Goal: Task Accomplishment & Management: Use online tool/utility

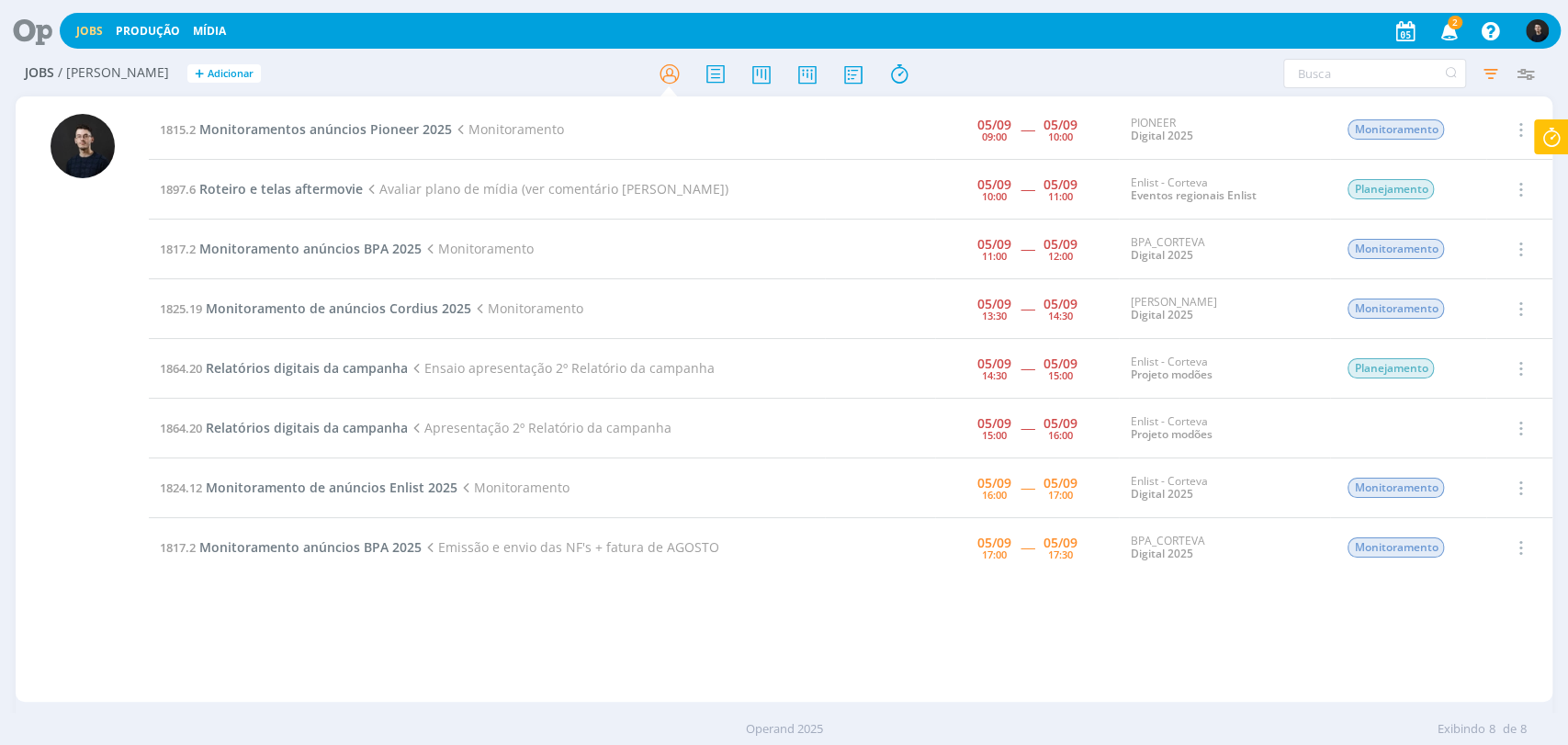
click at [1543, 140] on icon at bounding box center [1551, 137] width 33 height 36
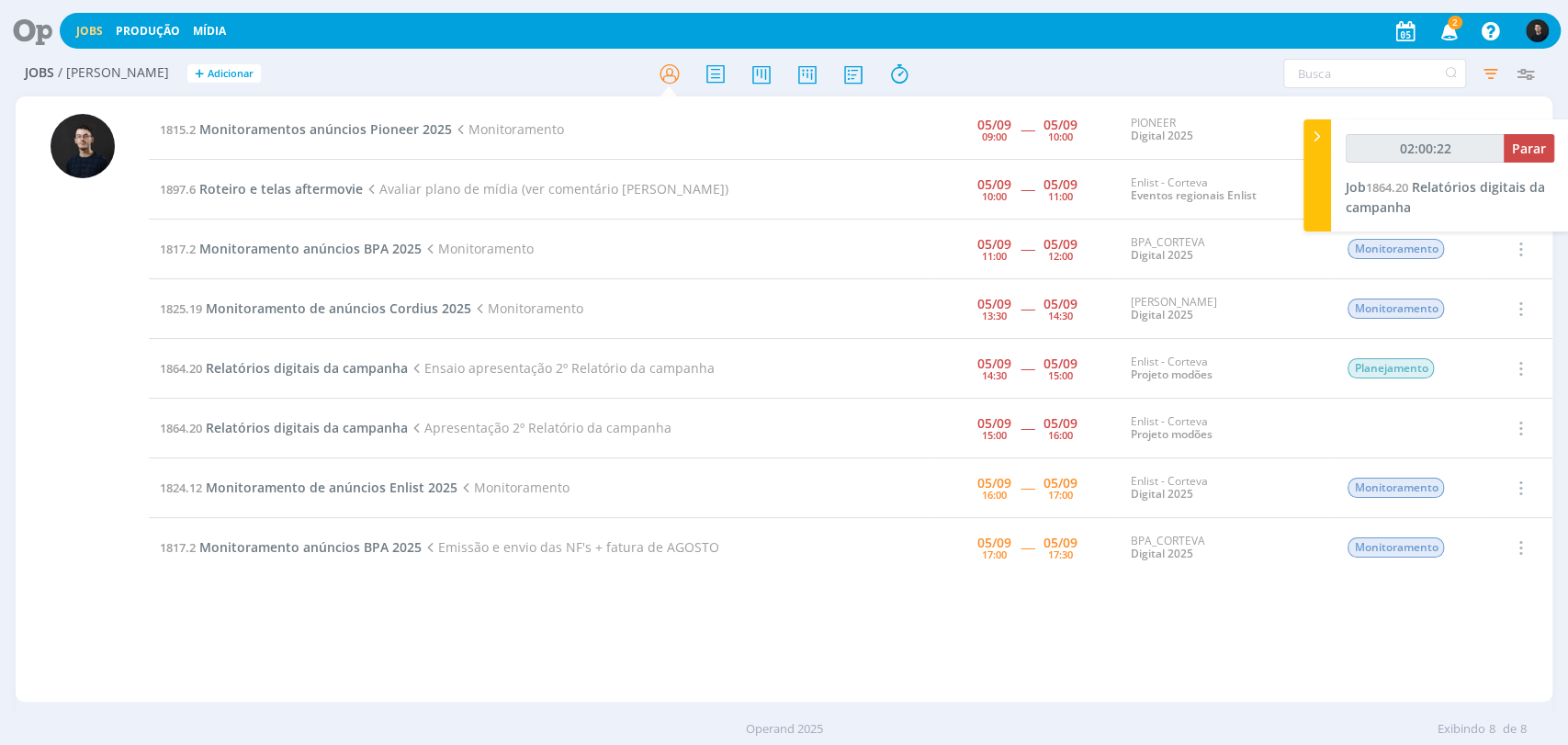
type input "02:00:23"
click at [1317, 130] on icon at bounding box center [1317, 136] width 18 height 19
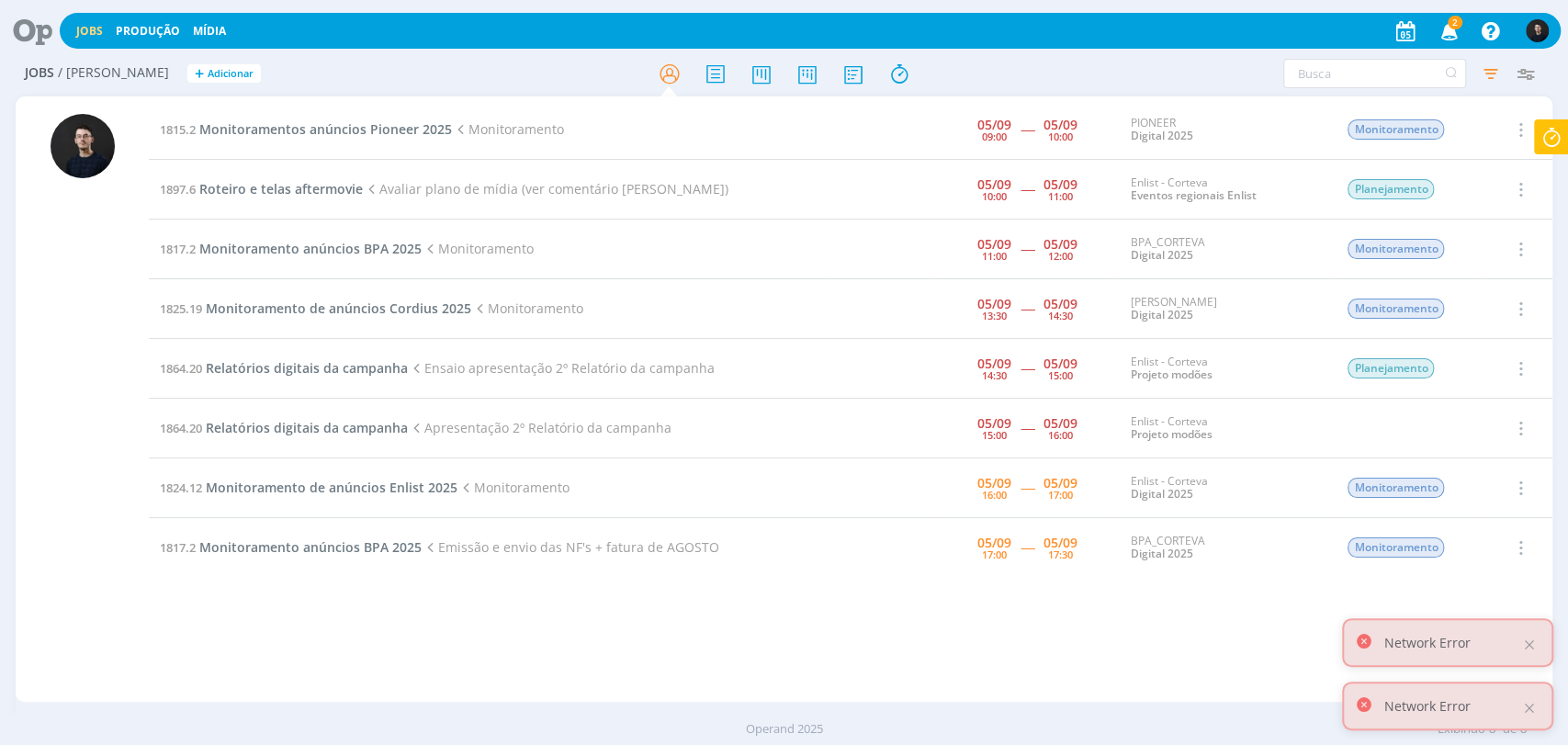
drag, startPoint x: 911, startPoint y: 336, endPoint x: 1559, endPoint y: 132, distance: 679.4
click at [1559, 132] on icon at bounding box center [1551, 137] width 33 height 36
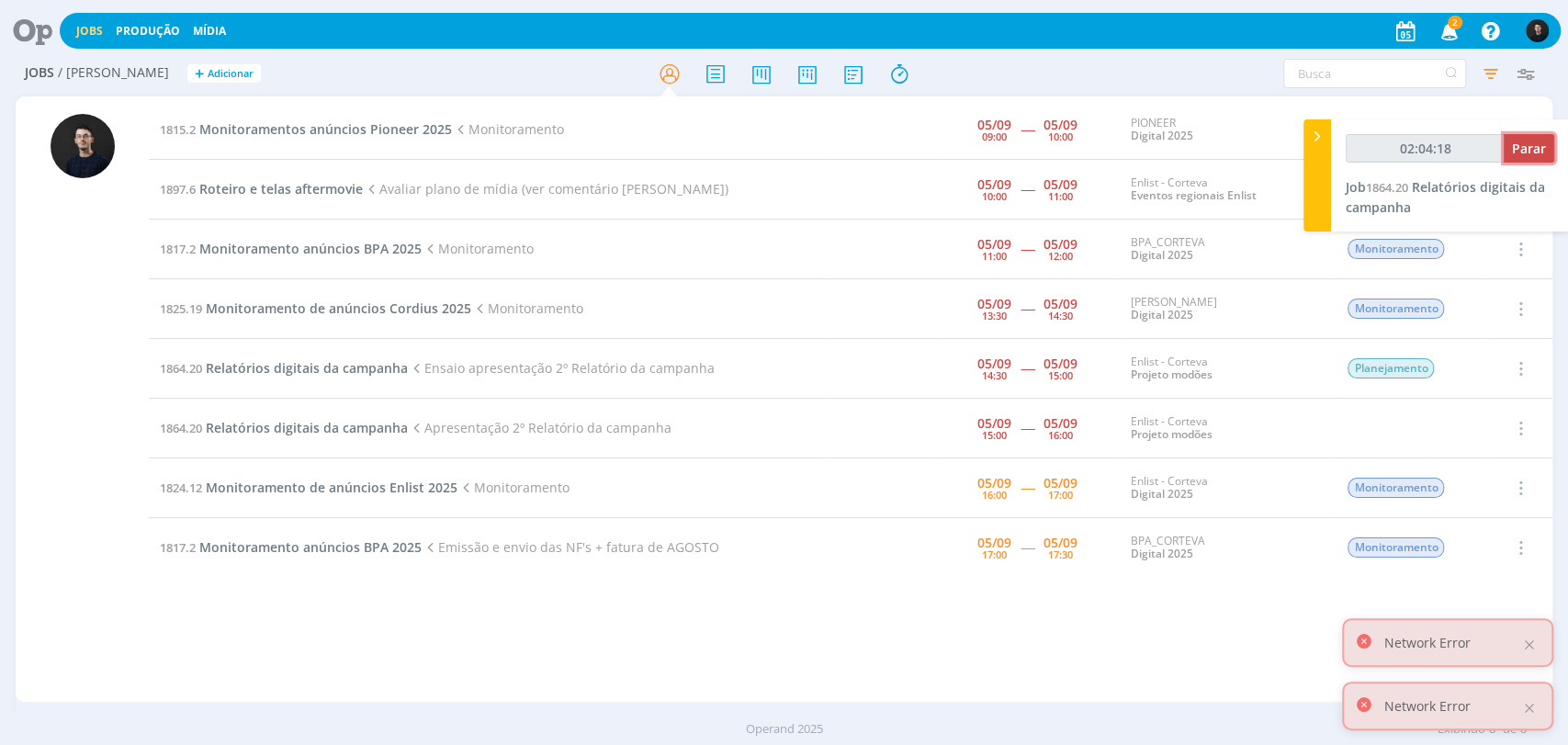
click at [1531, 152] on span "Parar" at bounding box center [1528, 148] width 34 height 18
type input "02:05:00"
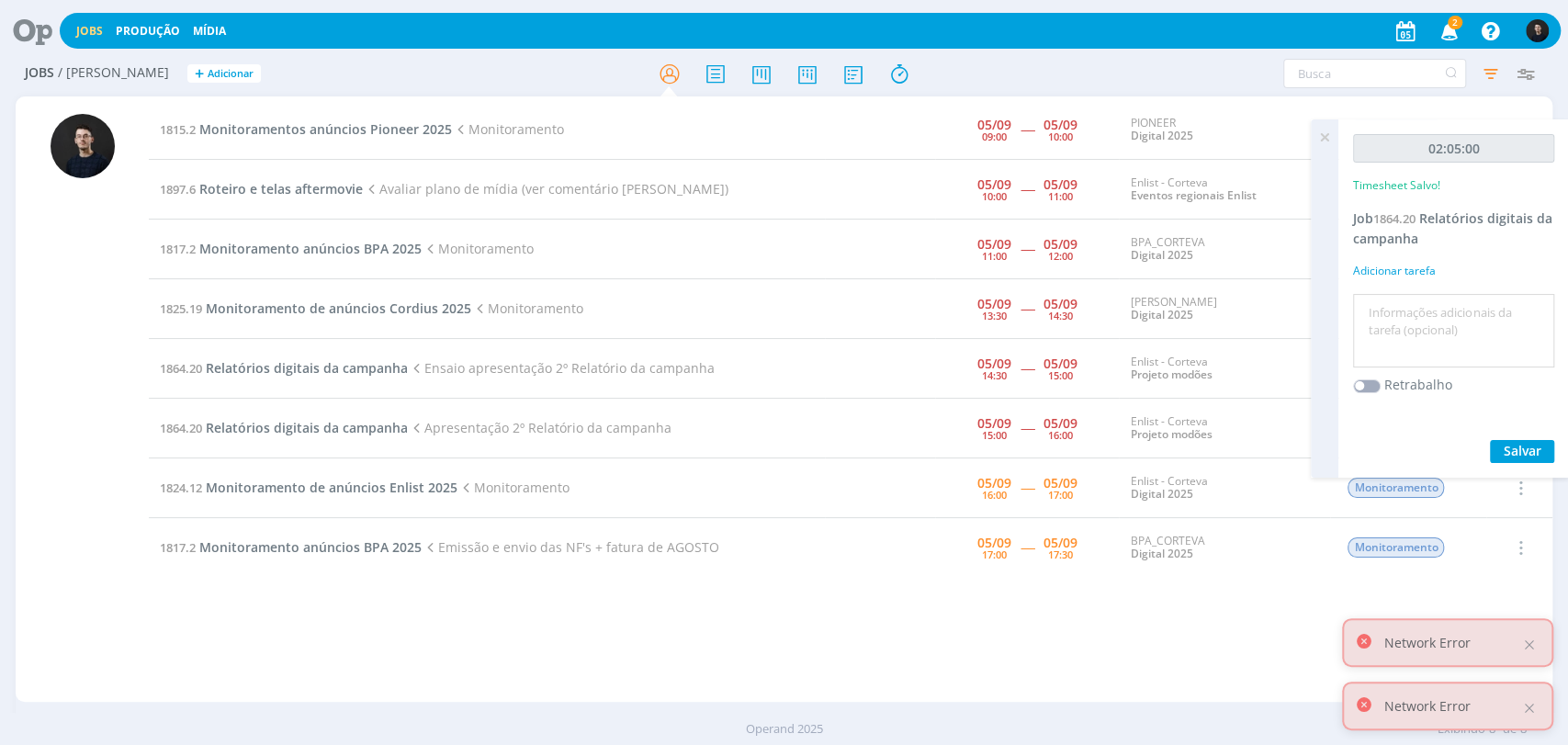
click at [1491, 299] on textarea at bounding box center [1453, 331] width 192 height 66
type textarea "Ensaio +reuniião"
click at [1489, 440] on button "Salvar" at bounding box center [1522, 451] width 65 height 23
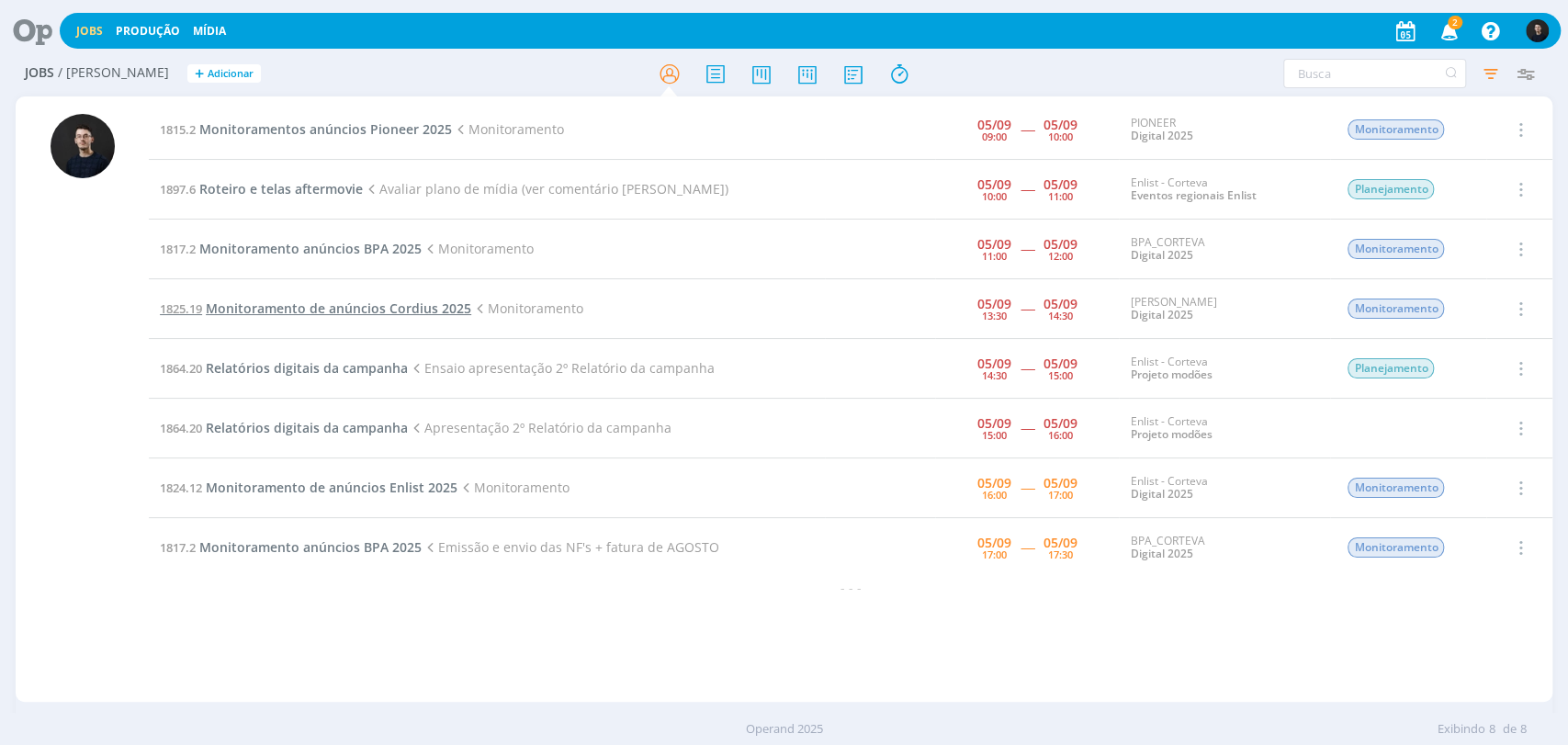
click at [404, 306] on span "Monitoramento de anúncios Cordius 2025" at bounding box center [338, 308] width 265 height 18
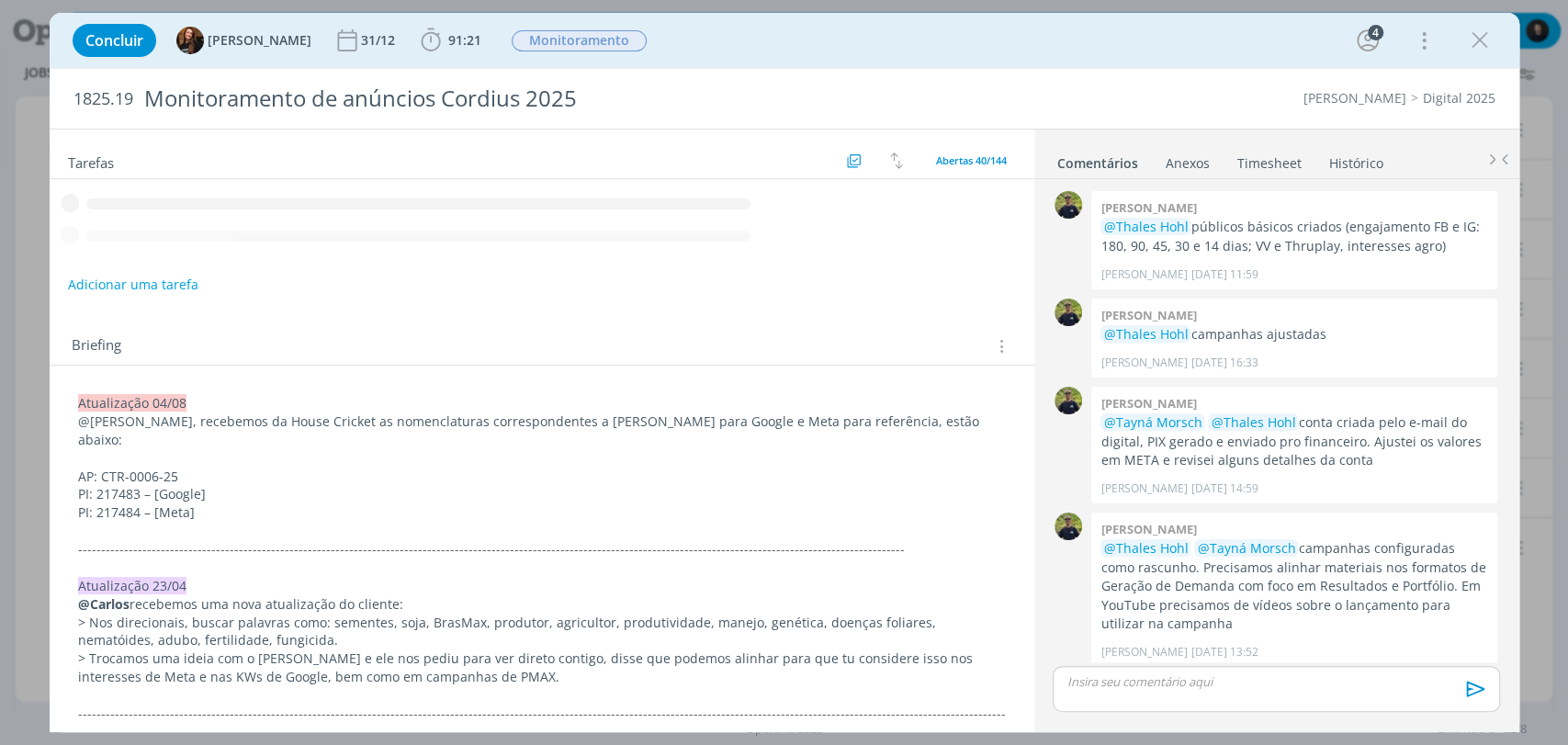
scroll to position [971, 0]
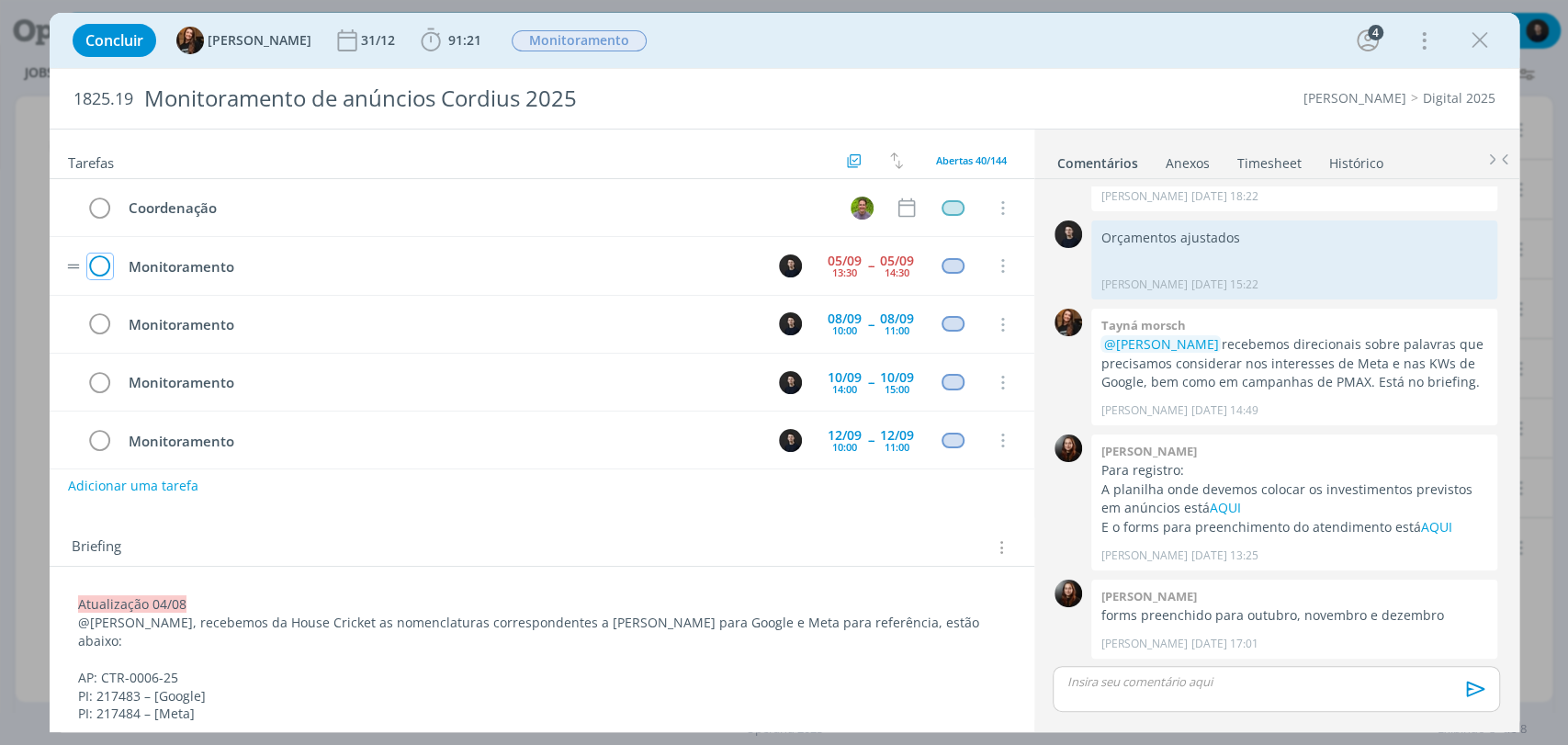
click at [104, 271] on icon "dialog" at bounding box center [100, 266] width 26 height 28
click at [1476, 36] on icon "dialog" at bounding box center [1480, 41] width 28 height 28
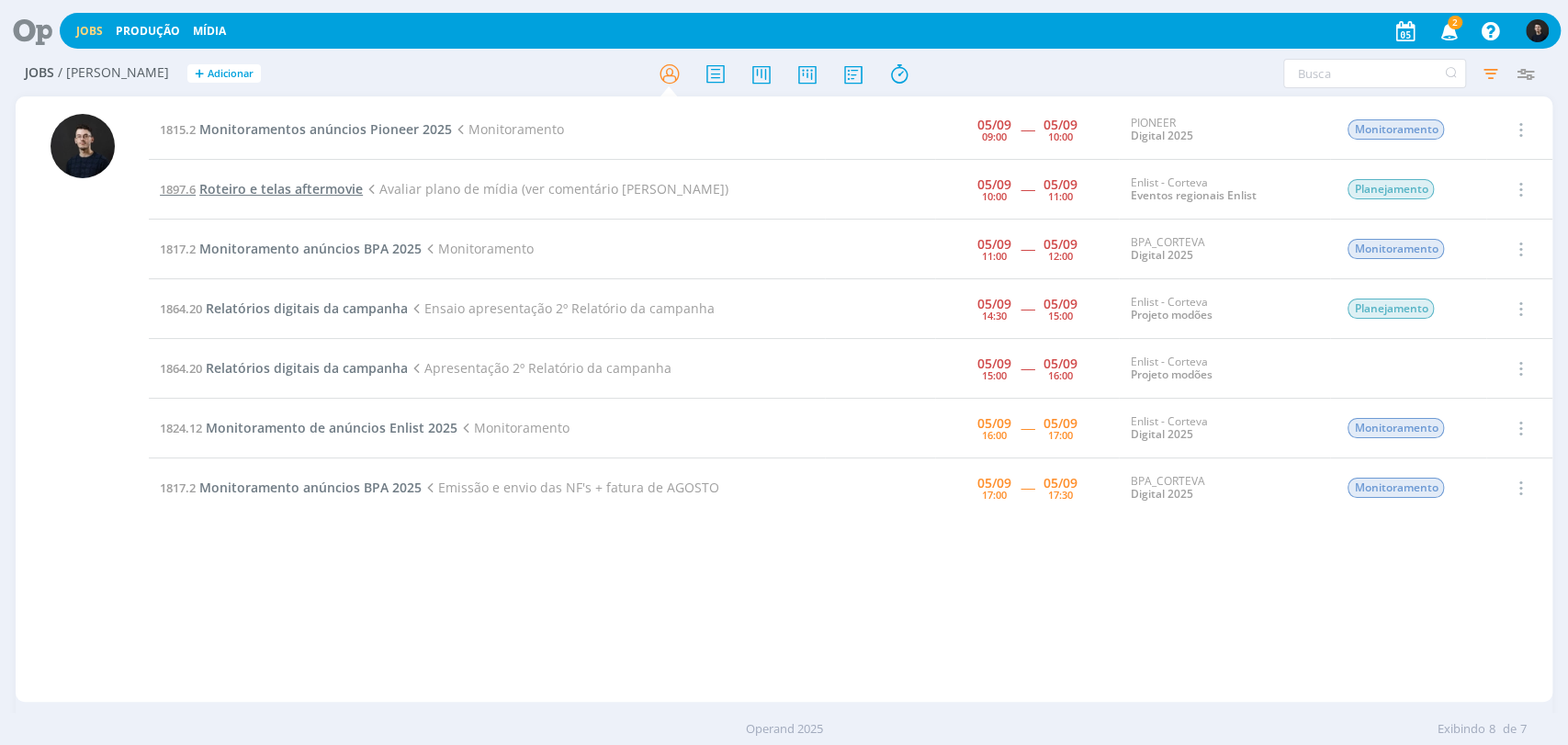
click at [270, 188] on span "Roteiro e telas aftermovie" at bounding box center [281, 189] width 164 height 18
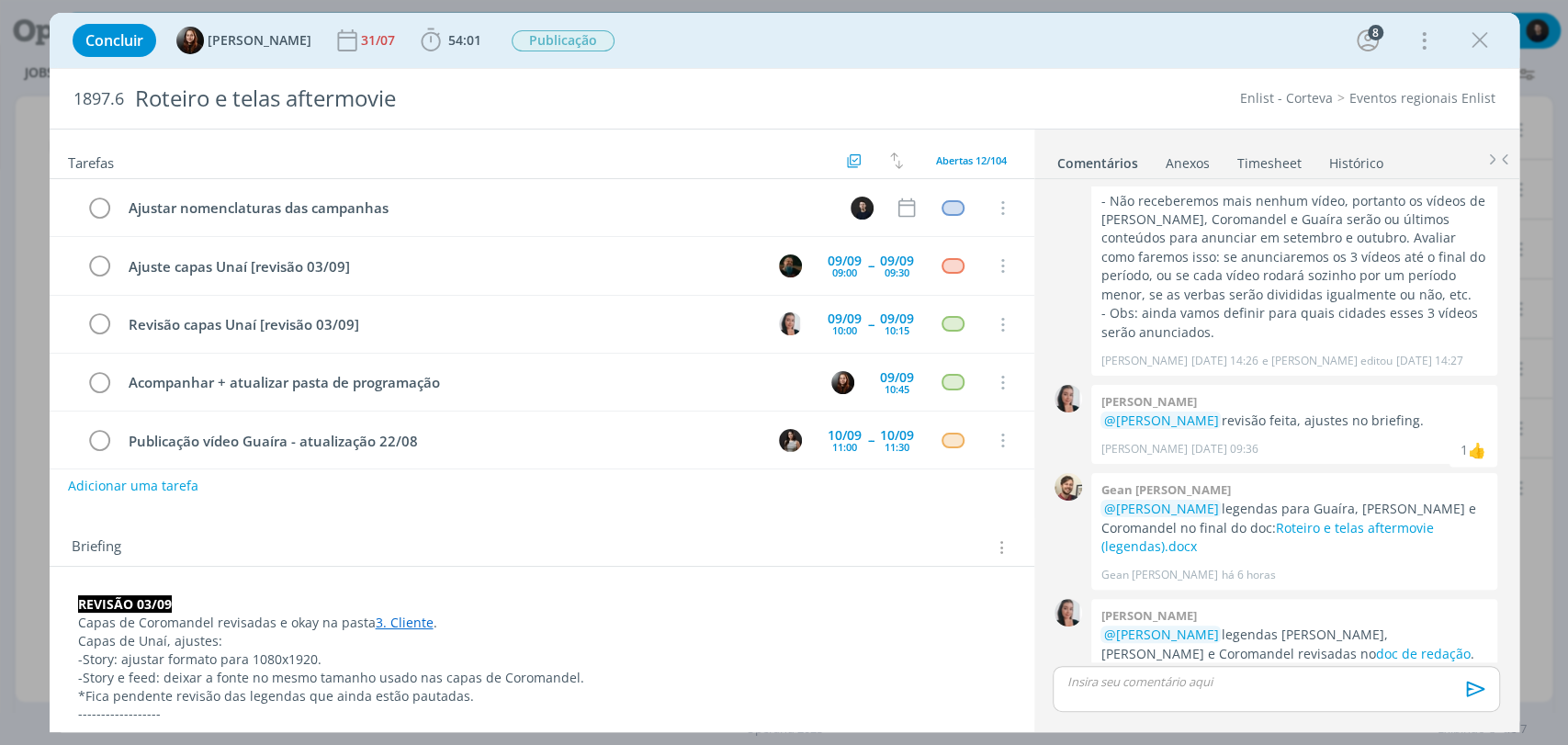
scroll to position [416, 0]
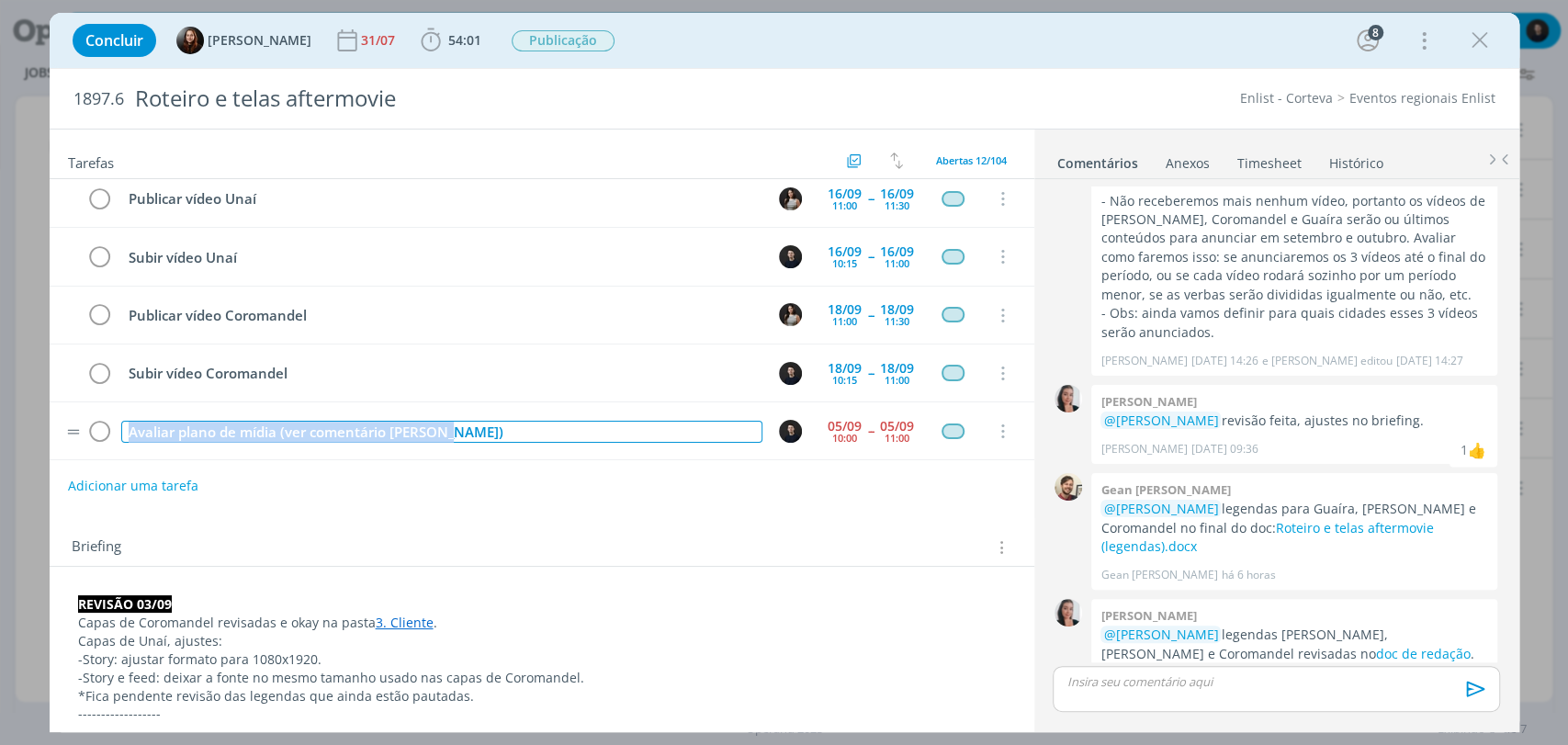
drag, startPoint x: 474, startPoint y: 429, endPoint x: 126, endPoint y: 434, distance: 348.0
click at [126, 434] on div "Avaliar plano de mídia (ver comentário [PERSON_NAME])" at bounding box center [441, 432] width 641 height 23
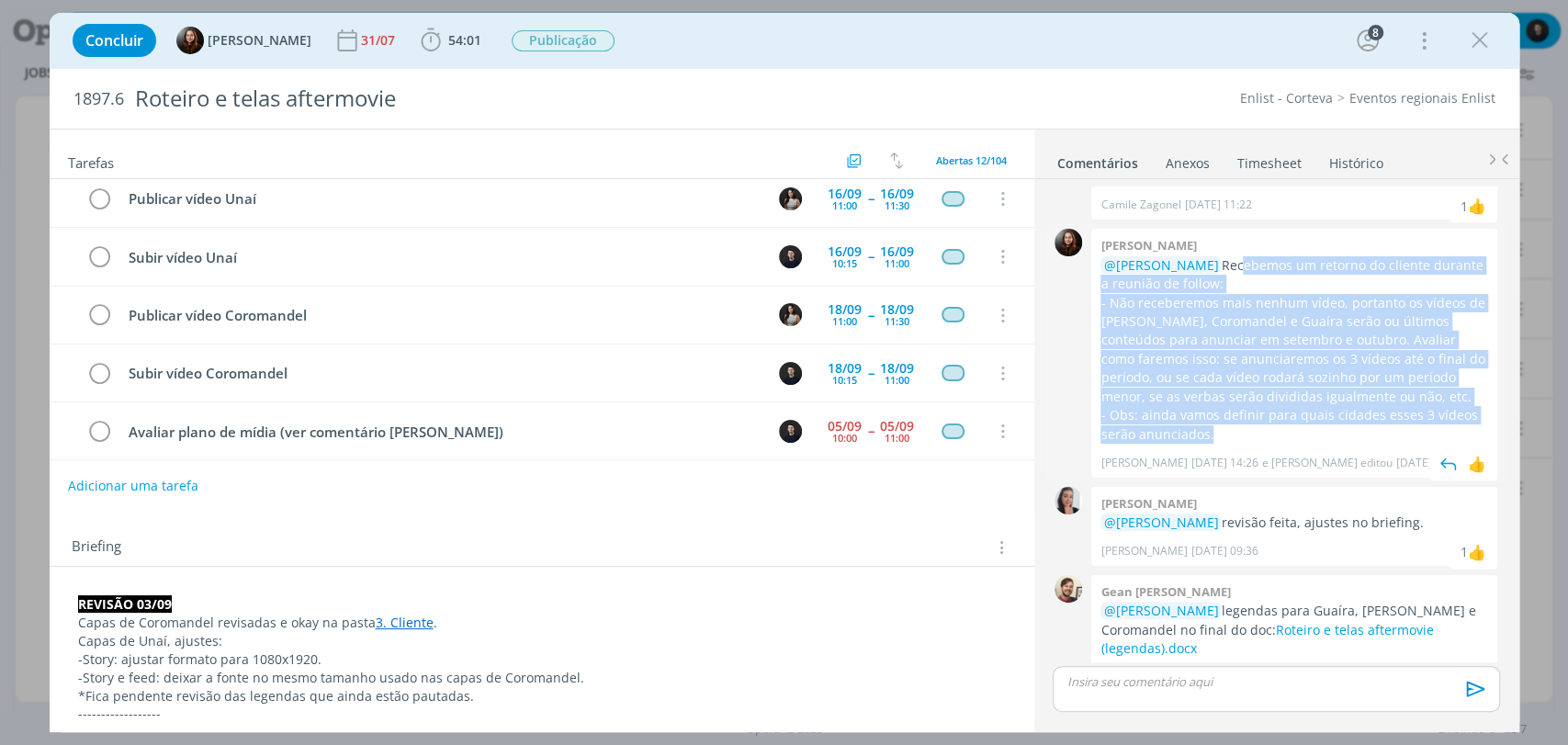
drag, startPoint x: 1212, startPoint y: 240, endPoint x: 1265, endPoint y: 413, distance: 180.9
click at [1265, 413] on div "@[PERSON_NAME] Recebemos um retorno do cliente durante a reunião de follow: - N…" at bounding box center [1293, 349] width 387 height 188
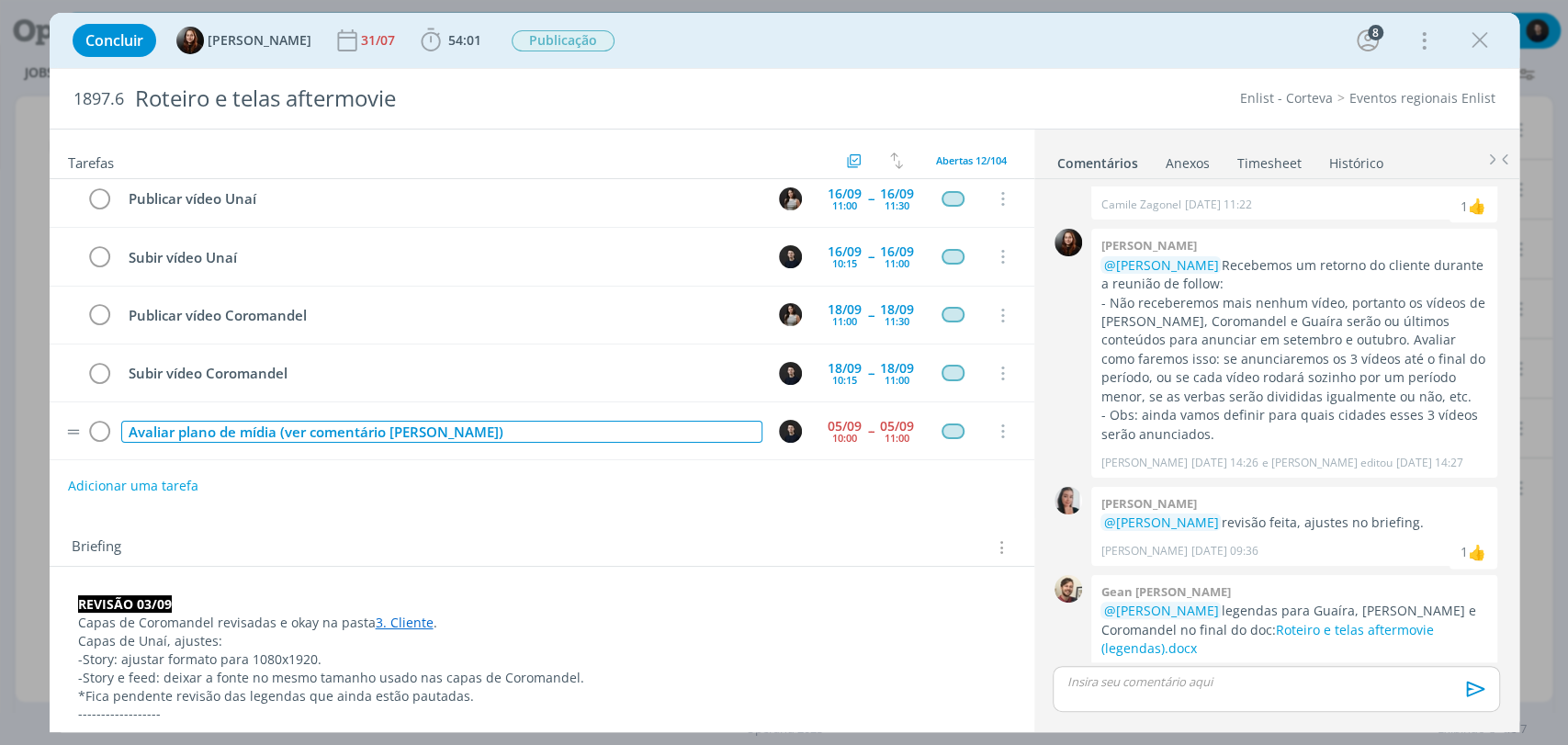
click at [470, 421] on div "Avaliar plano de mídia (ver comentário [PERSON_NAME])" at bounding box center [441, 432] width 641 height 23
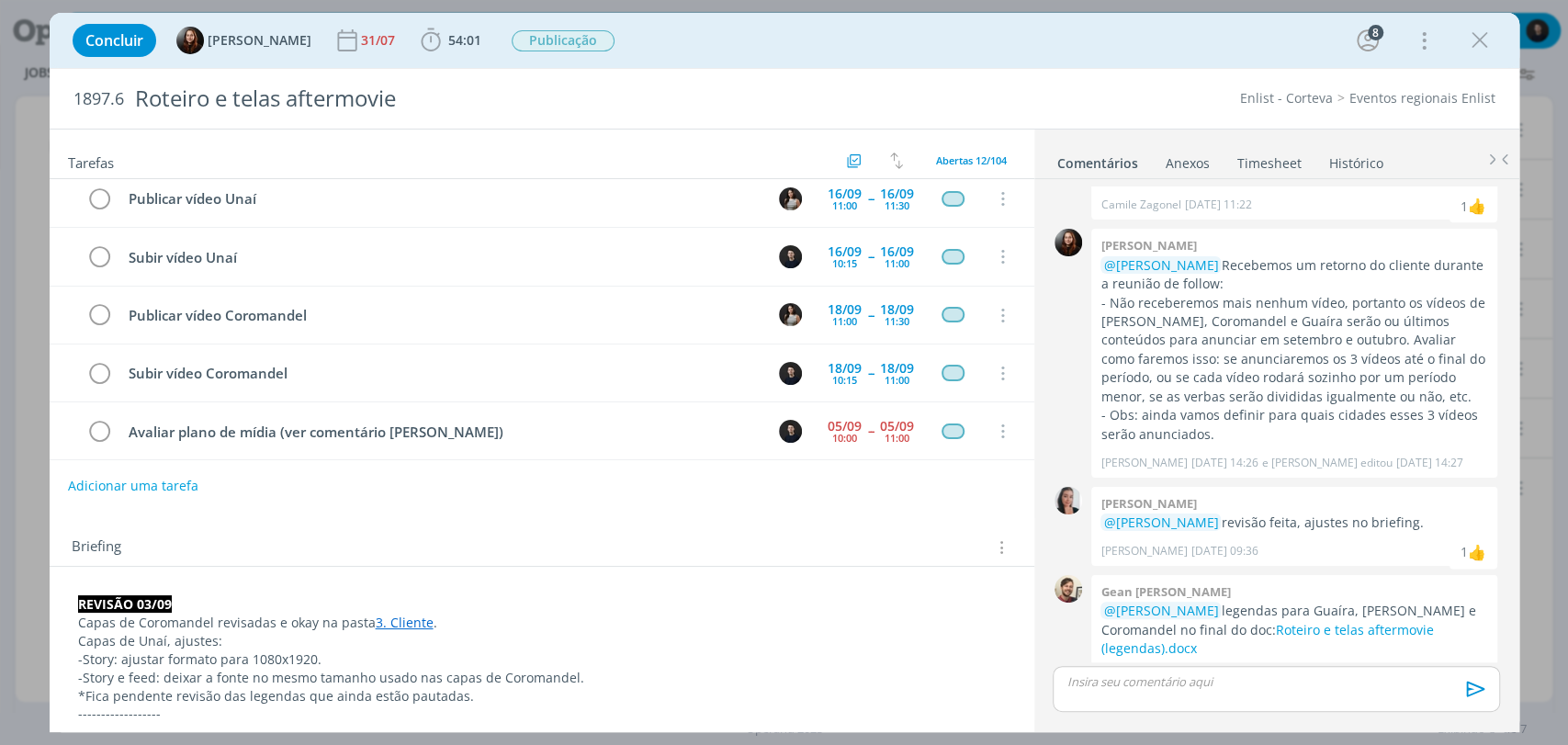
click at [402, 493] on div "Adicionar uma tarefa" at bounding box center [542, 486] width 985 height 33
click at [96, 435] on icon "dialog" at bounding box center [100, 432] width 26 height 28
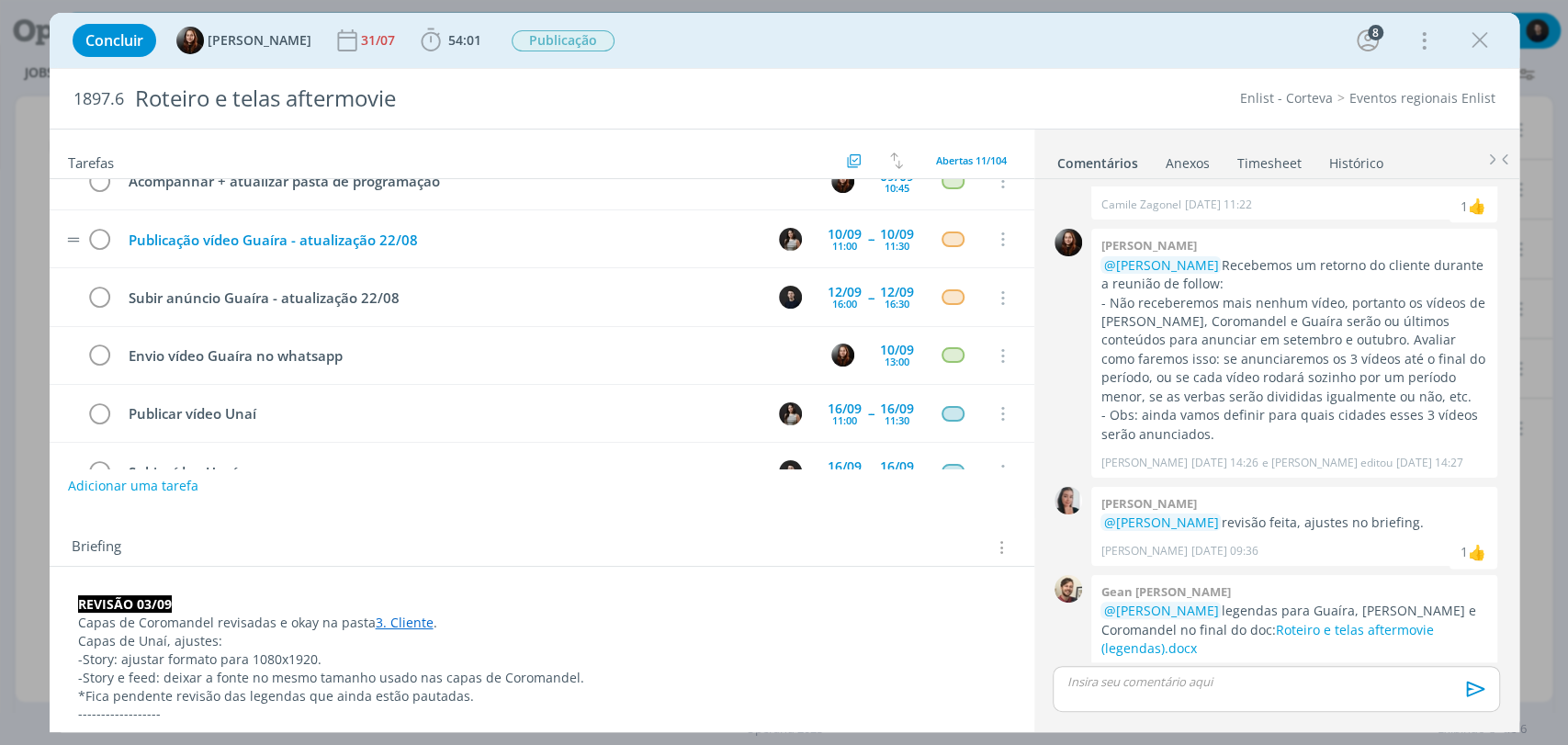
scroll to position [204, 0]
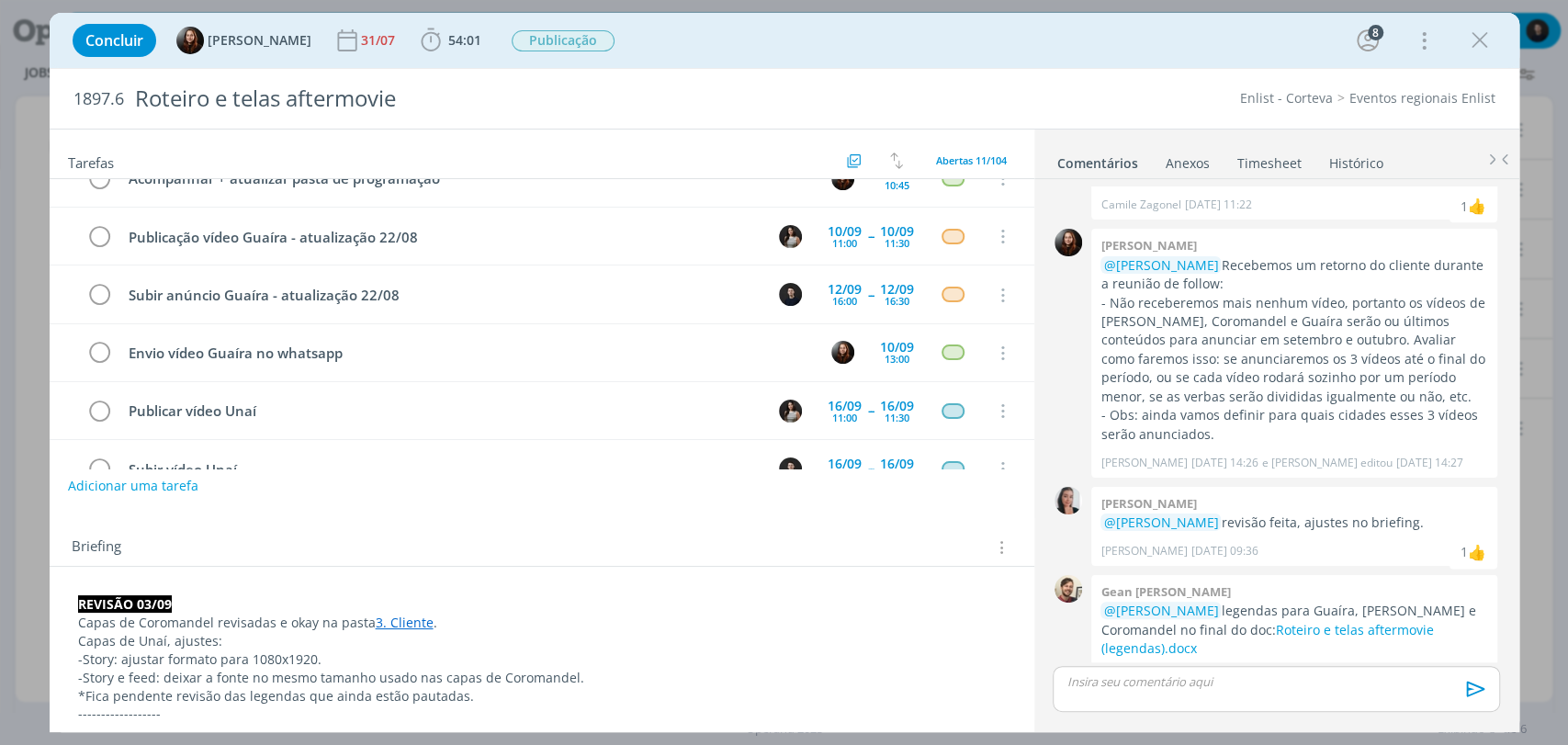
drag, startPoint x: 1473, startPoint y: 33, endPoint x: 1442, endPoint y: 64, distance: 43.8
click at [1473, 34] on icon "dialog" at bounding box center [1480, 41] width 28 height 28
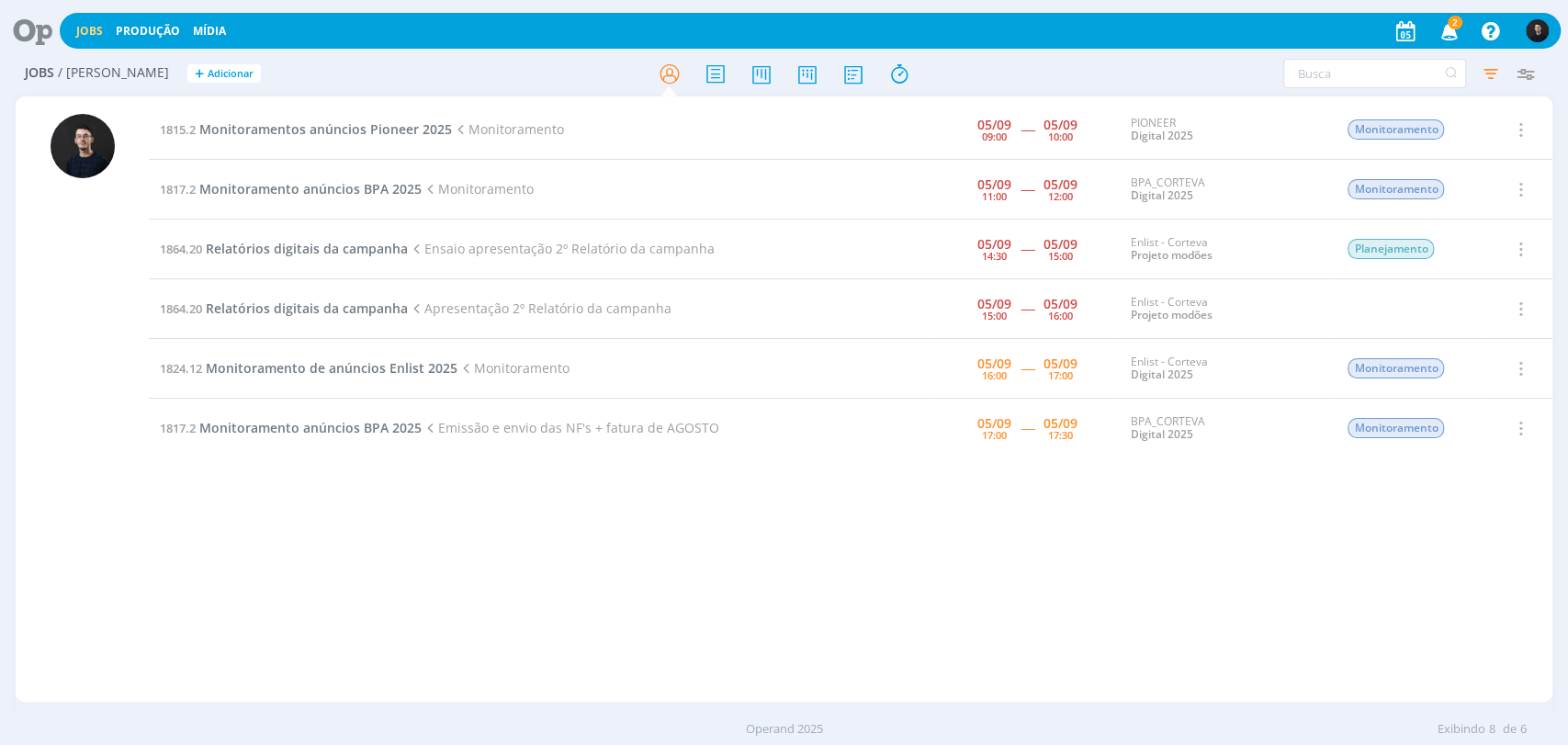
click at [889, 577] on div "1815.2 Monitoramentos anúncios Pioneer 2025 Monitoramento [DATE] 09:00 ----- [D…" at bounding box center [851, 398] width 1403 height 598
click at [261, 429] on span "Monitoramento anúncios BPA 2025" at bounding box center [311, 427] width 222 height 18
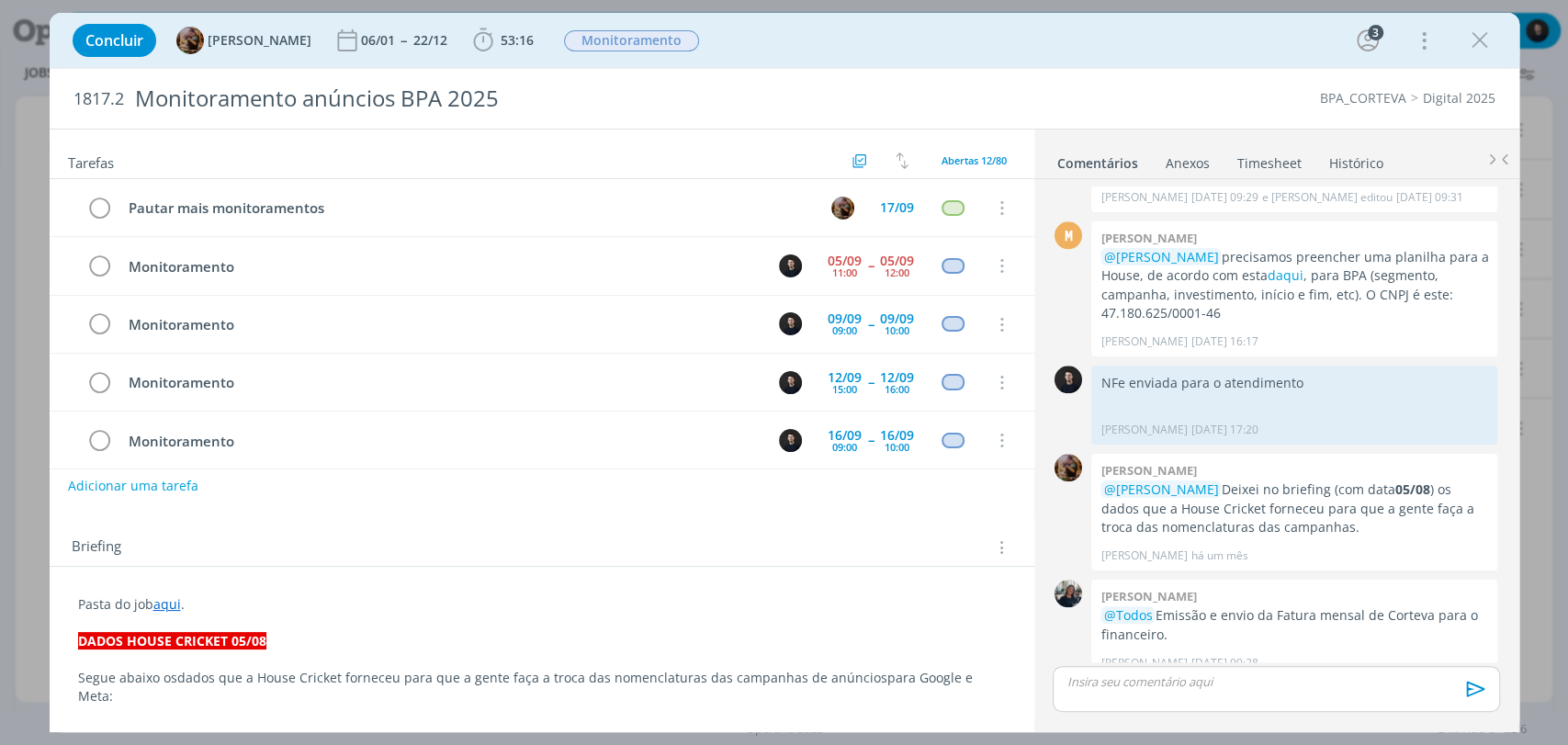
scroll to position [416, 0]
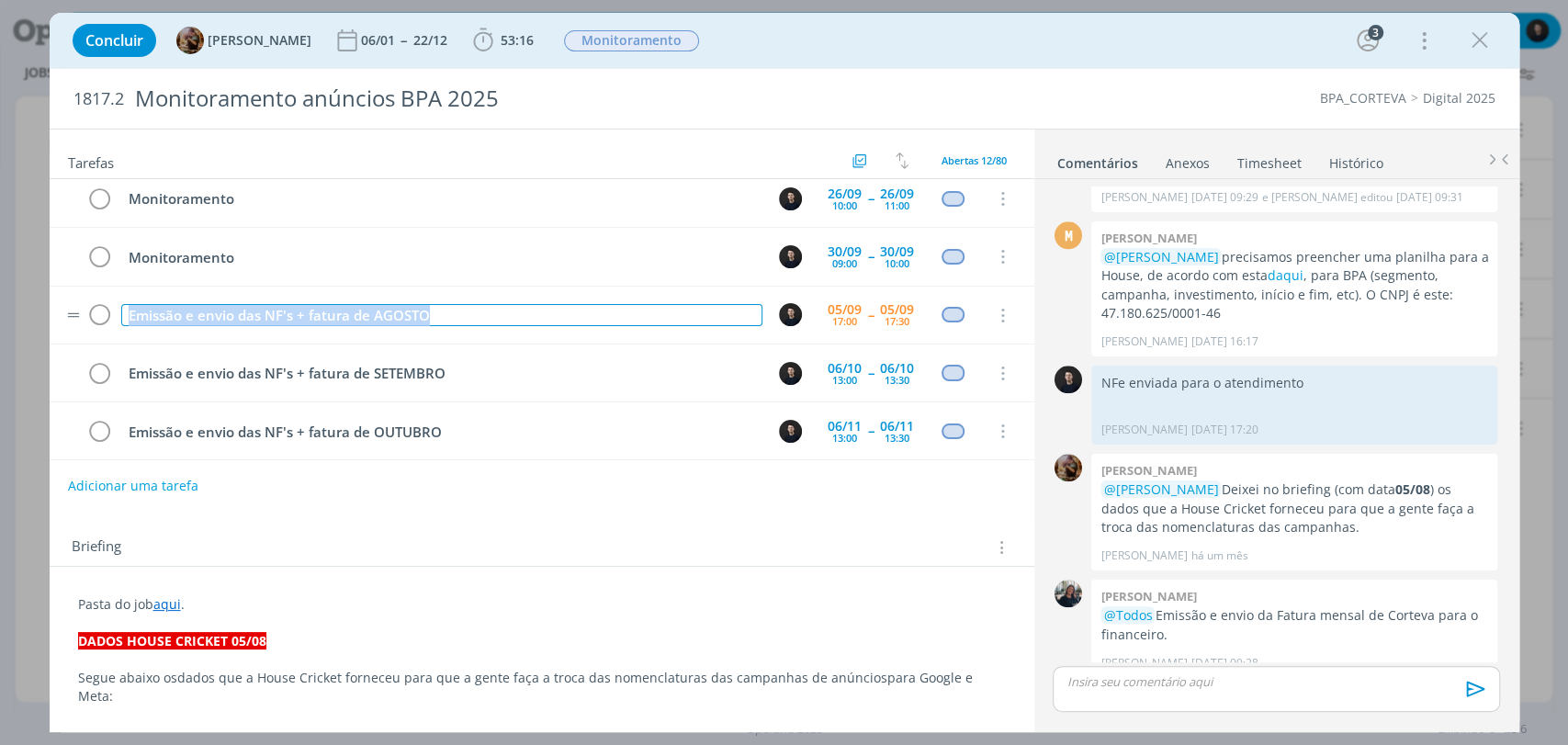
drag, startPoint x: 129, startPoint y: 311, endPoint x: 434, endPoint y: 310, distance: 305.0
click at [434, 310] on div "Emissão e envio das NF's + fatura de AGOSTO" at bounding box center [441, 315] width 641 height 23
click at [998, 308] on icon "dialog" at bounding box center [1001, 316] width 20 height 17
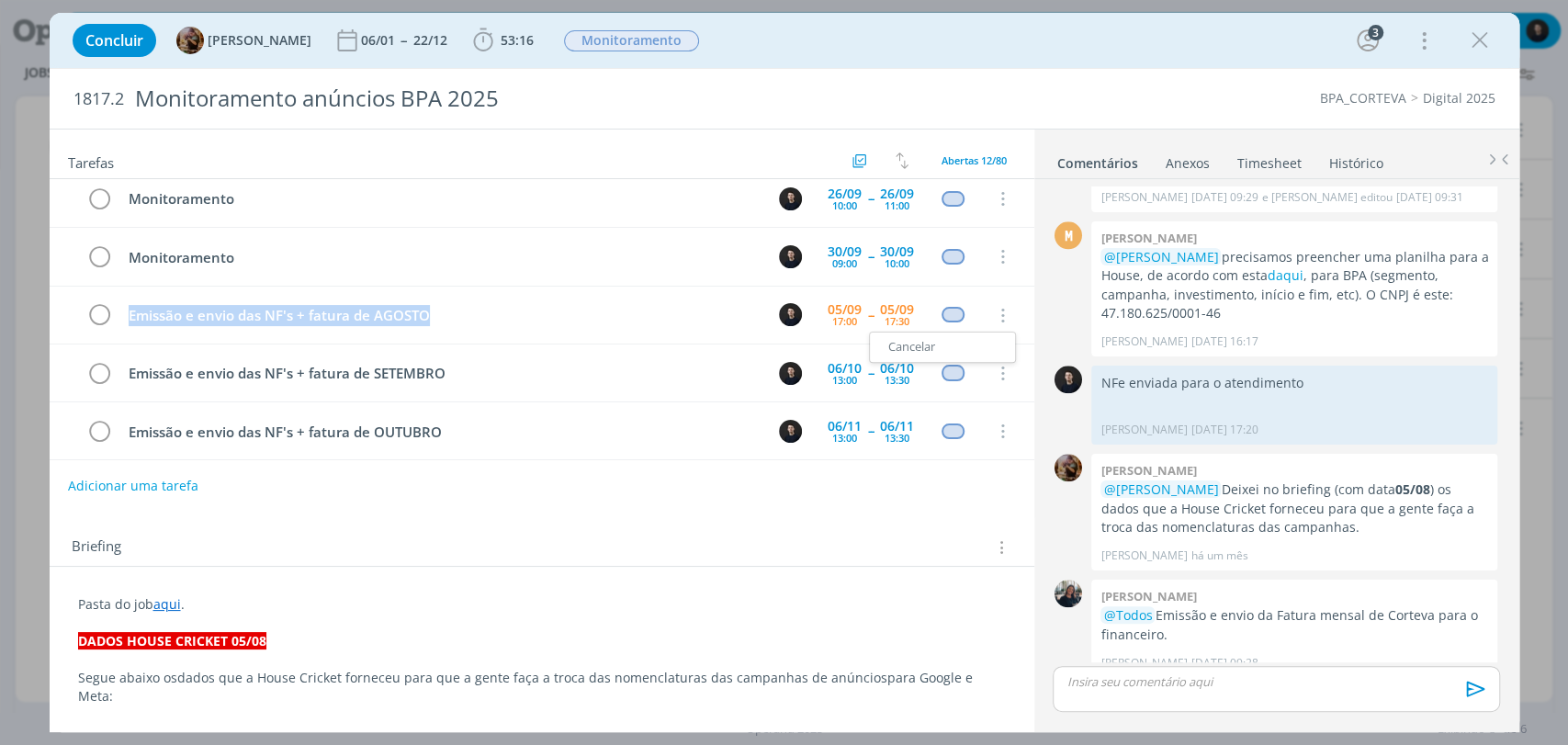
drag, startPoint x: 1473, startPoint y: 42, endPoint x: 1333, endPoint y: 144, distance: 173.2
click at [1473, 42] on icon "dialog" at bounding box center [1480, 41] width 28 height 28
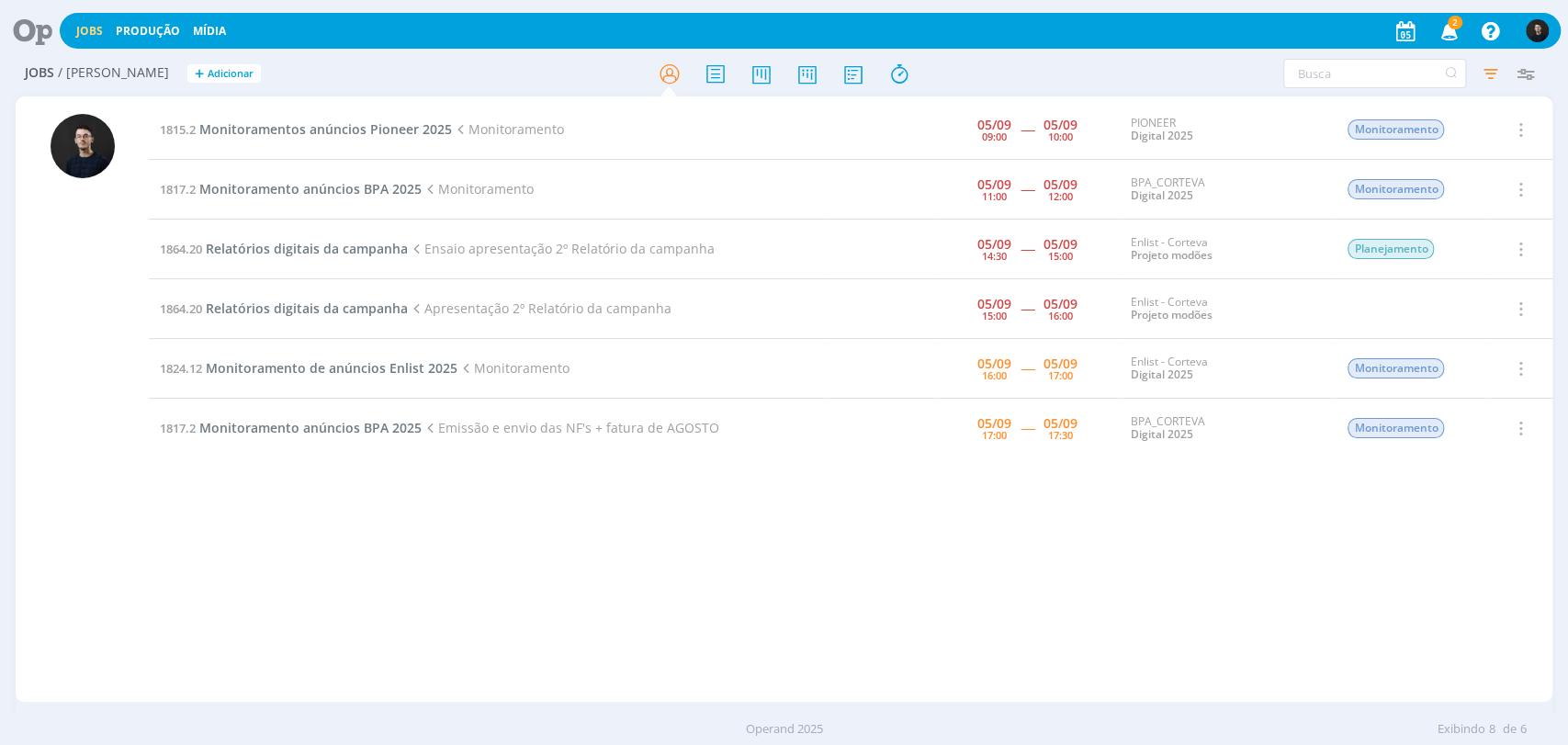
click at [809, 538] on div "1815.2 Monitoramentos anúncios Pioneer 2025 Monitoramento [DATE] 09:00 ----- [D…" at bounding box center [851, 398] width 1403 height 598
drag, startPoint x: 1411, startPoint y: 592, endPoint x: 1260, endPoint y: 605, distance: 151.6
click at [1411, 593] on div "1815.2 Monitoramentos anúncios Pioneer 2025 Monitoramento [DATE] 09:00 ----- [D…" at bounding box center [851, 398] width 1403 height 598
click at [331, 229] on td "1864.20 Relatórios digitais da campanha Ensaio apresentação 2º Relatório da cam…" at bounding box center [486, 249] width 676 height 60
click at [331, 249] on span "Relatórios digitais da campanha" at bounding box center [307, 248] width 202 height 18
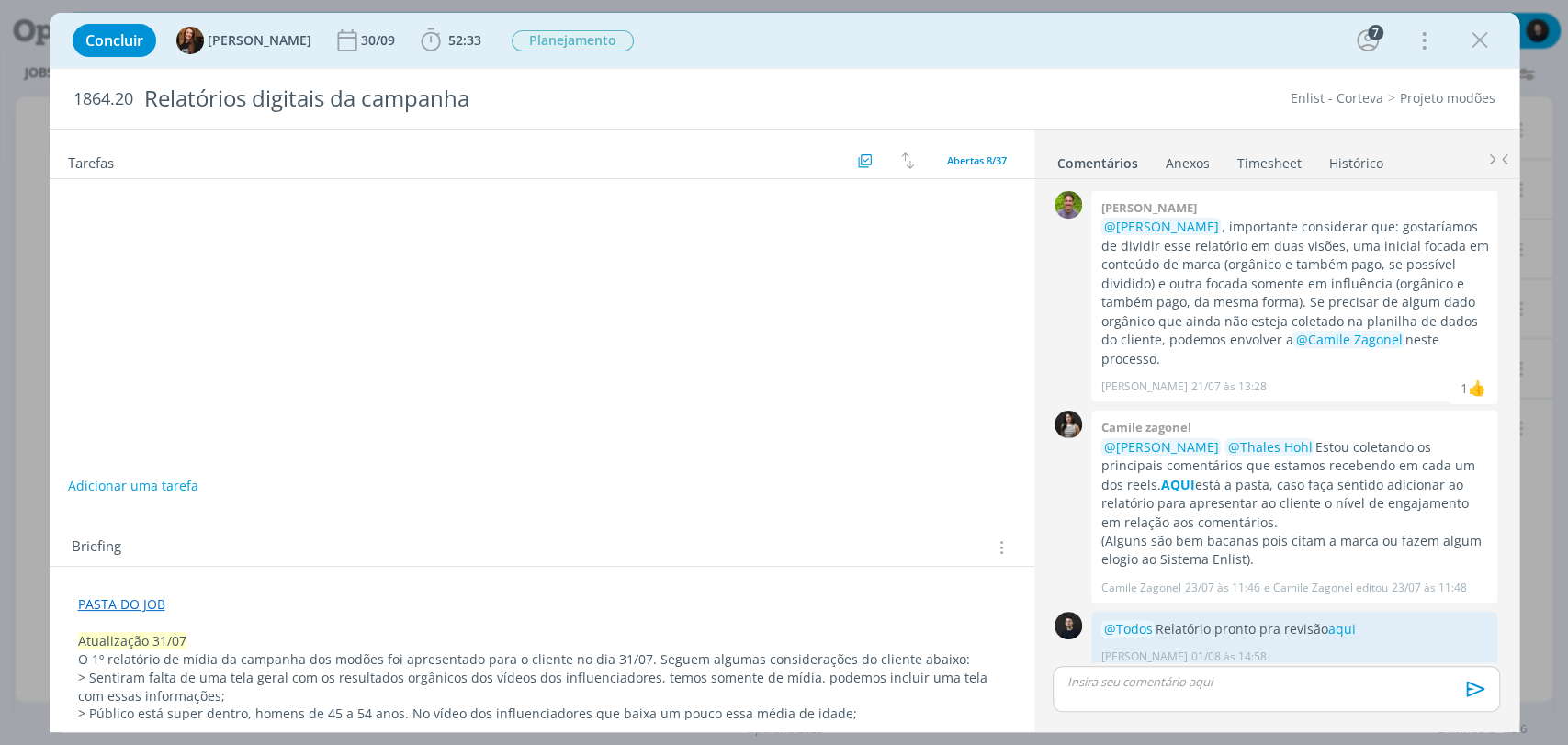
scroll to position [743, 0]
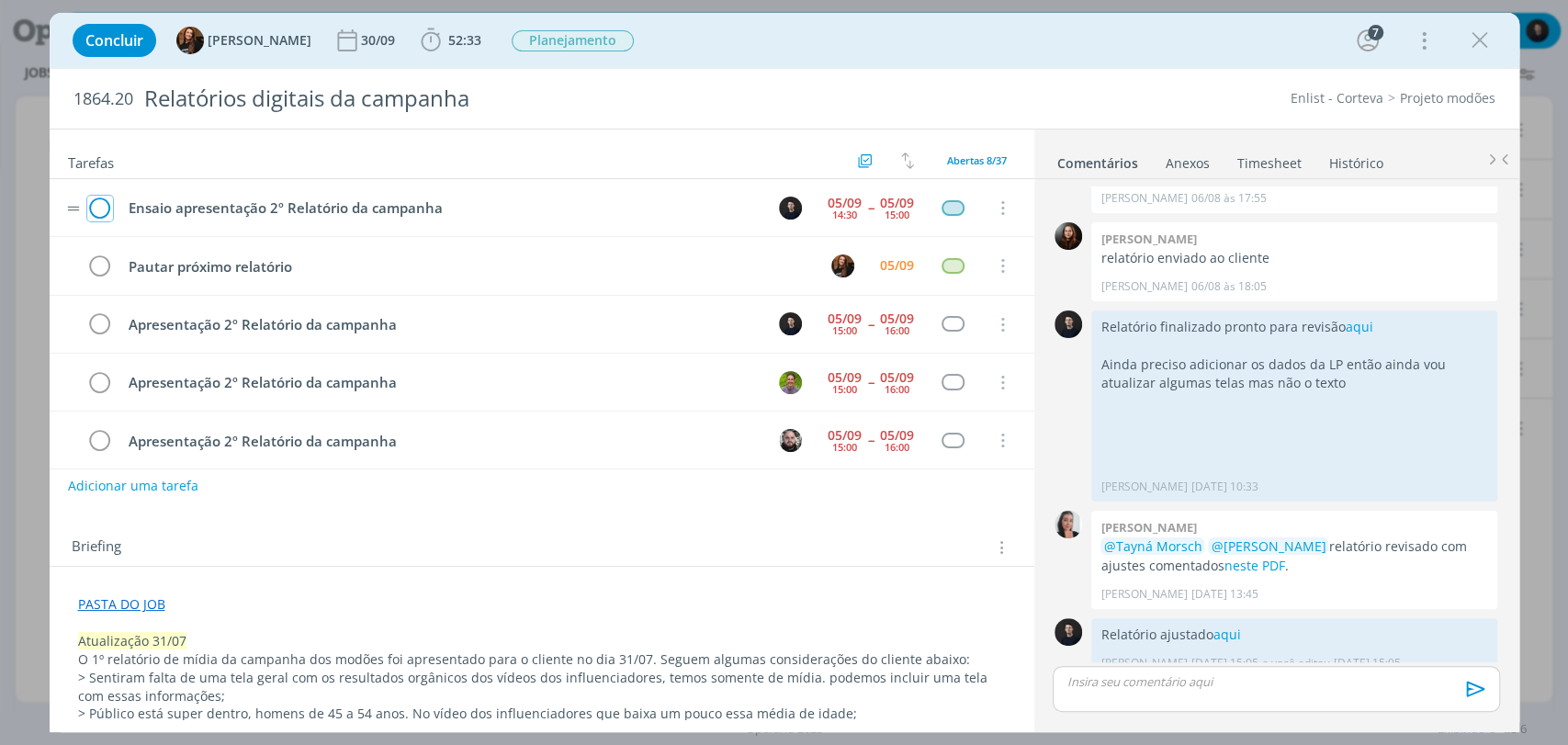
click at [104, 205] on icon "dialog" at bounding box center [100, 209] width 26 height 28
click at [101, 202] on icon "dialog" at bounding box center [100, 209] width 26 height 28
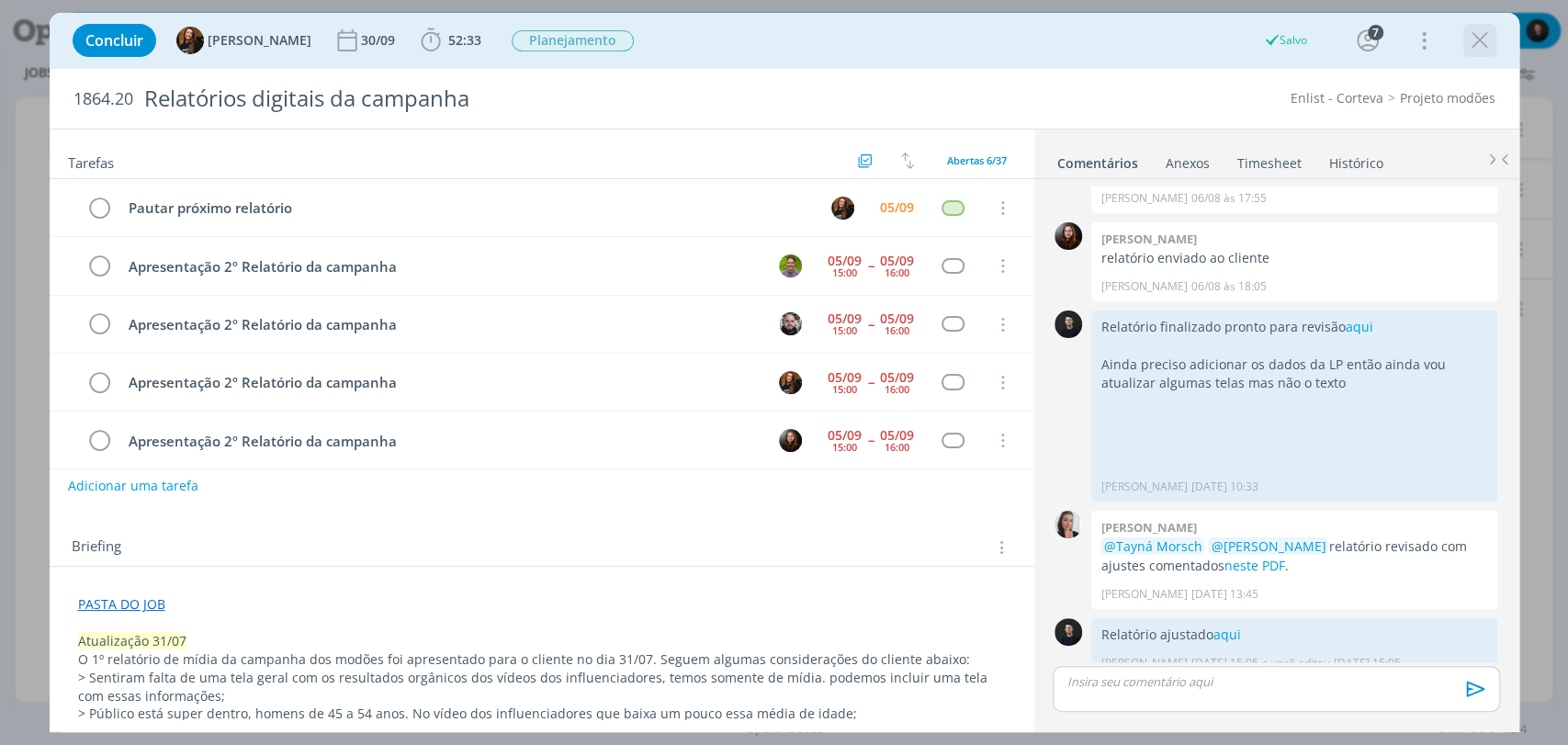
click at [1479, 41] on icon "dialog" at bounding box center [1480, 41] width 28 height 28
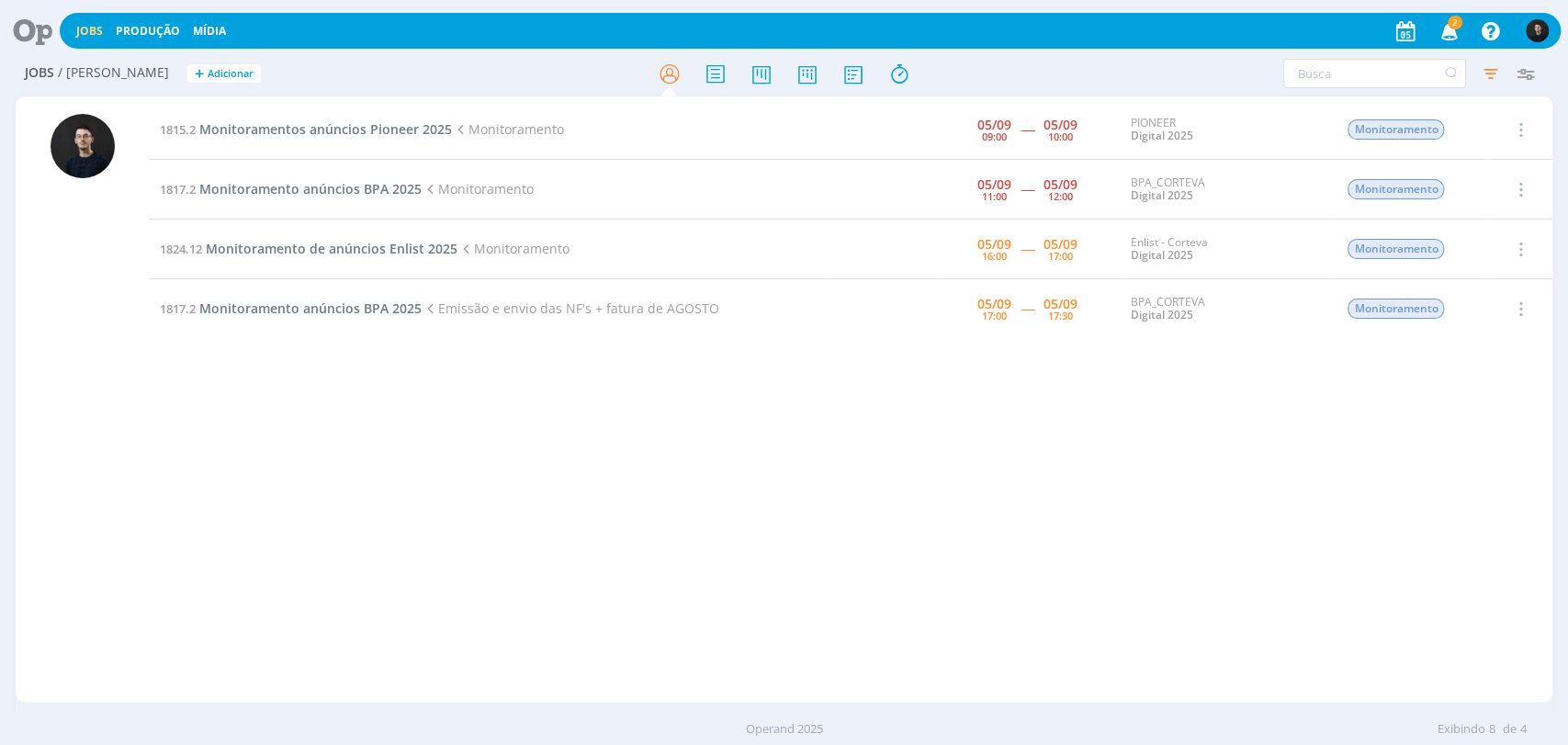
click at [1426, 612] on div "1815.2 Monitoramentos anúncios Pioneer 2025 Monitoramento [DATE] 09:00 ----- [D…" at bounding box center [851, 398] width 1403 height 598
